Goal: Information Seeking & Learning: Learn about a topic

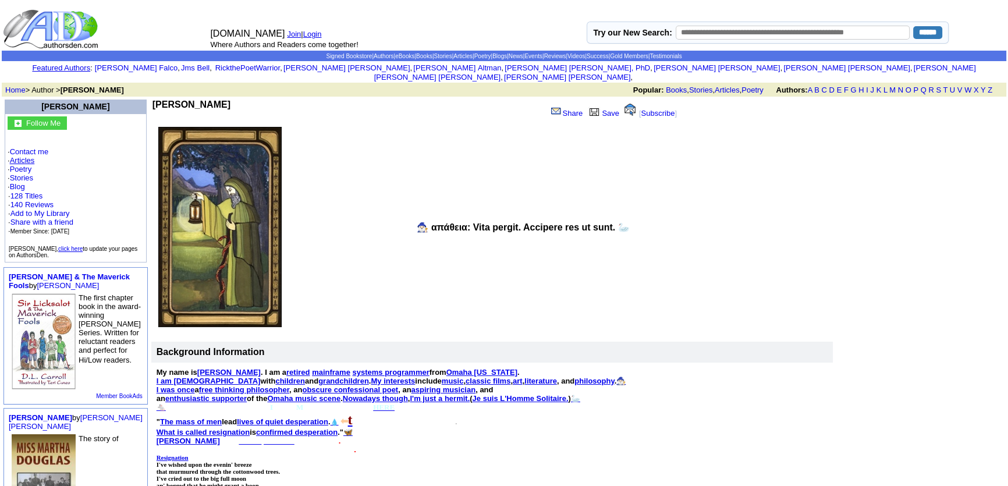
click at [26, 156] on link "Articles" at bounding box center [22, 160] width 25 height 9
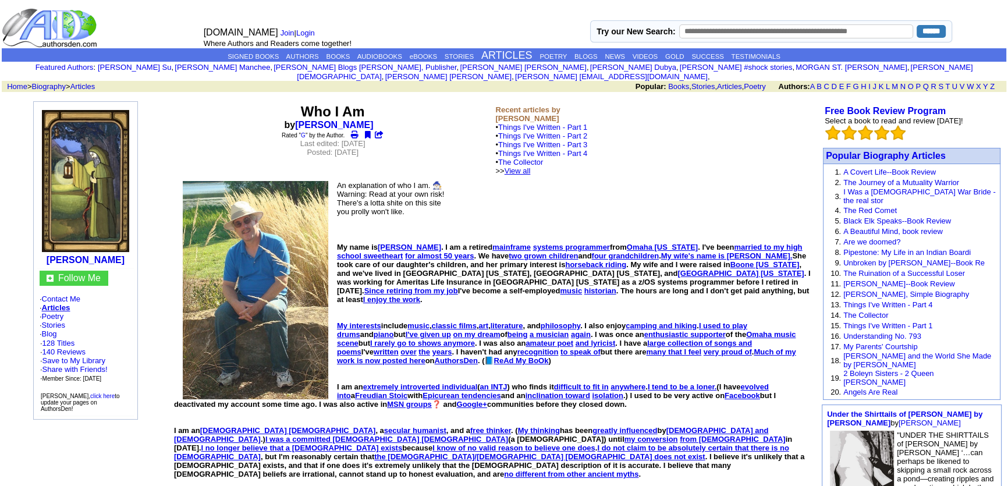
click at [531, 166] on link "View all" at bounding box center [518, 170] width 26 height 9
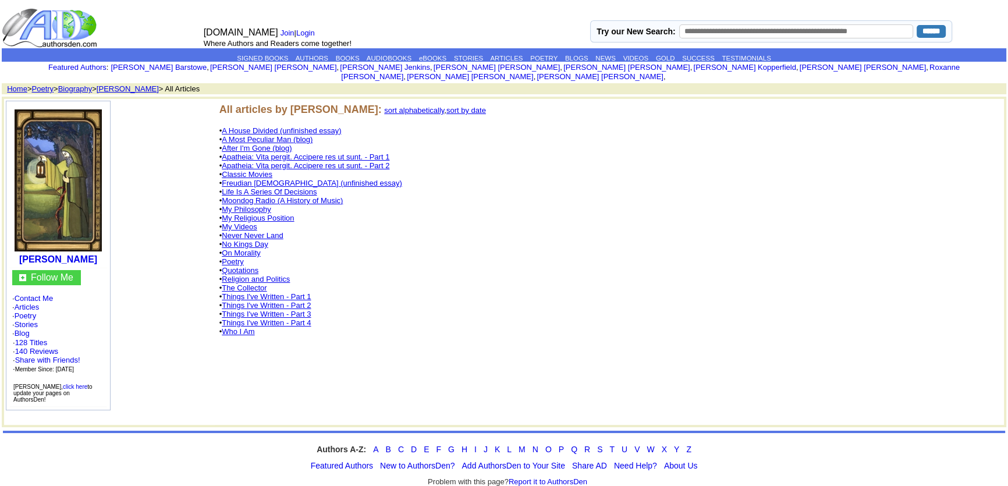
click at [251, 240] on link "No Kings Day" at bounding box center [245, 244] width 46 height 9
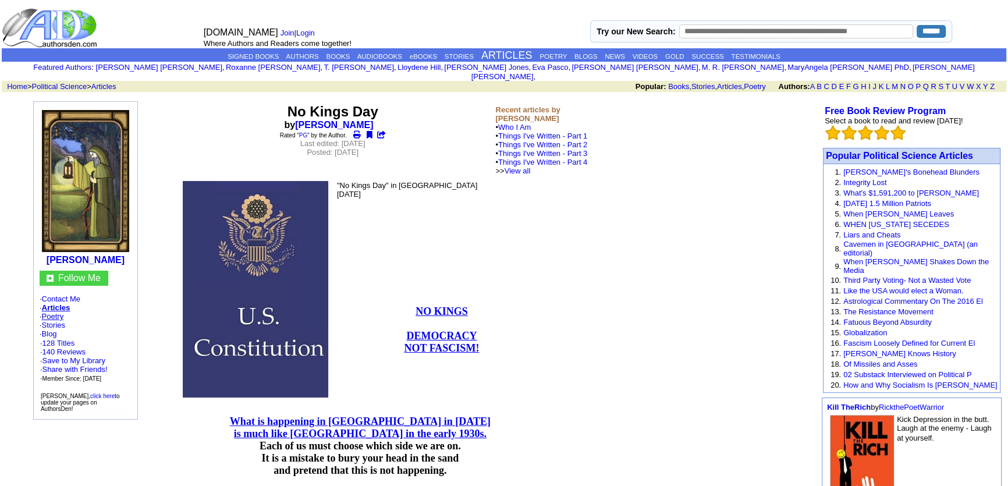
click at [55, 312] on link "Poetry" at bounding box center [53, 316] width 22 height 9
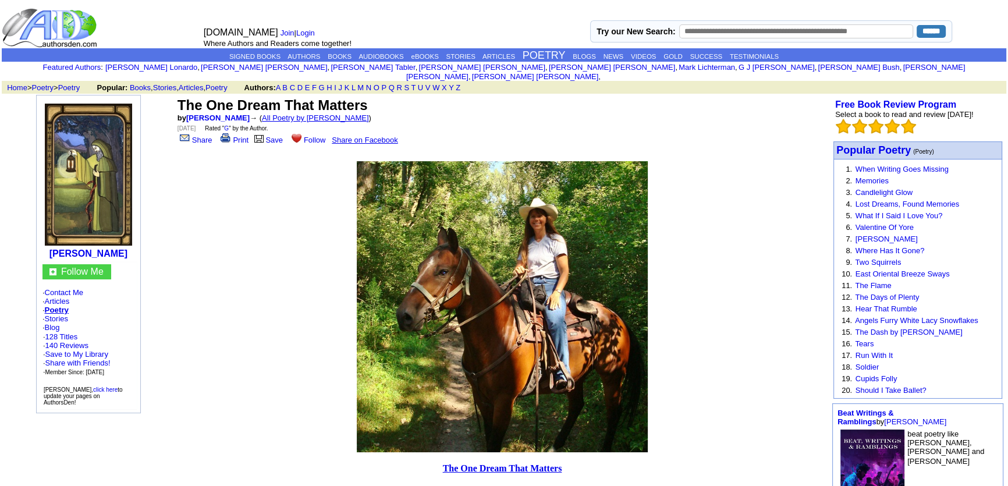
click at [286, 114] on link "All Poetry by [PERSON_NAME]" at bounding box center [315, 118] width 107 height 9
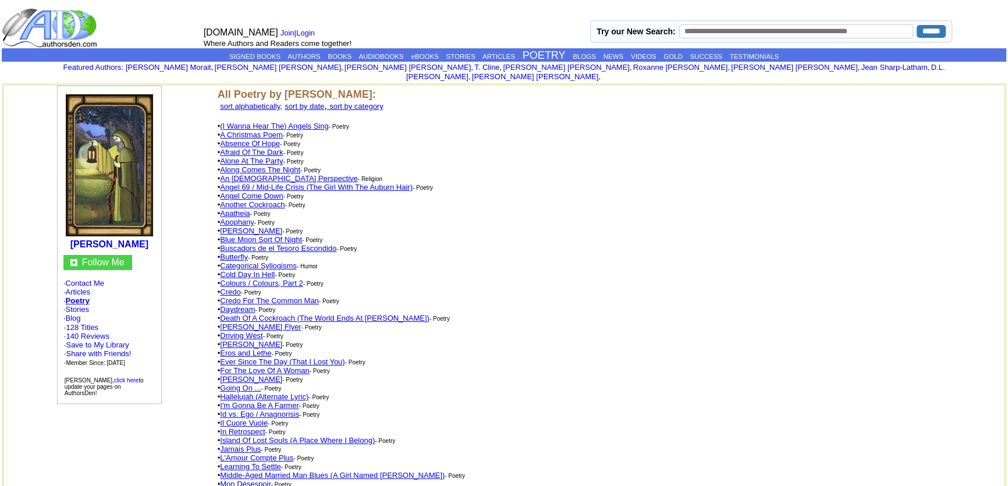
click at [250, 174] on link "An [DEMOGRAPHIC_DATA] Perspective" at bounding box center [288, 178] width 137 height 9
